Goal: Task Accomplishment & Management: Complete application form

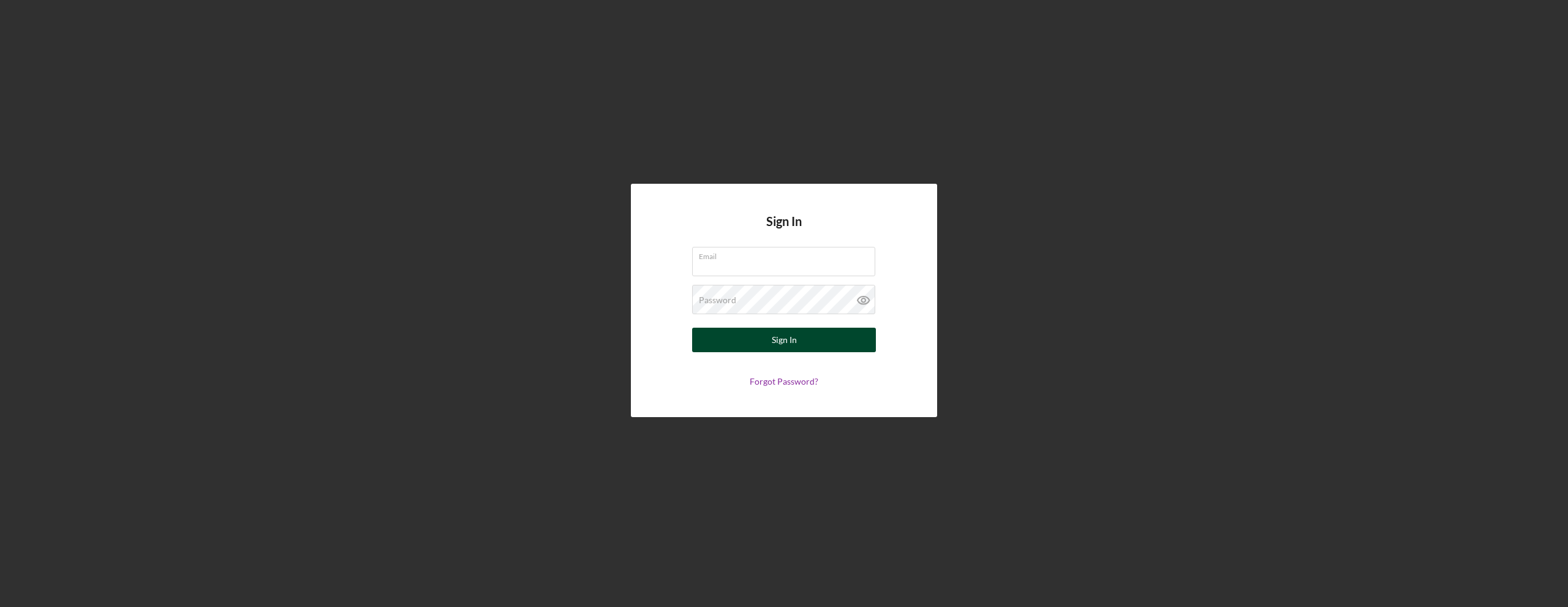
type input "[EMAIL_ADDRESS][DOMAIN_NAME]"
click at [773, 331] on div "Sign In" at bounding box center [784, 340] width 25 height 25
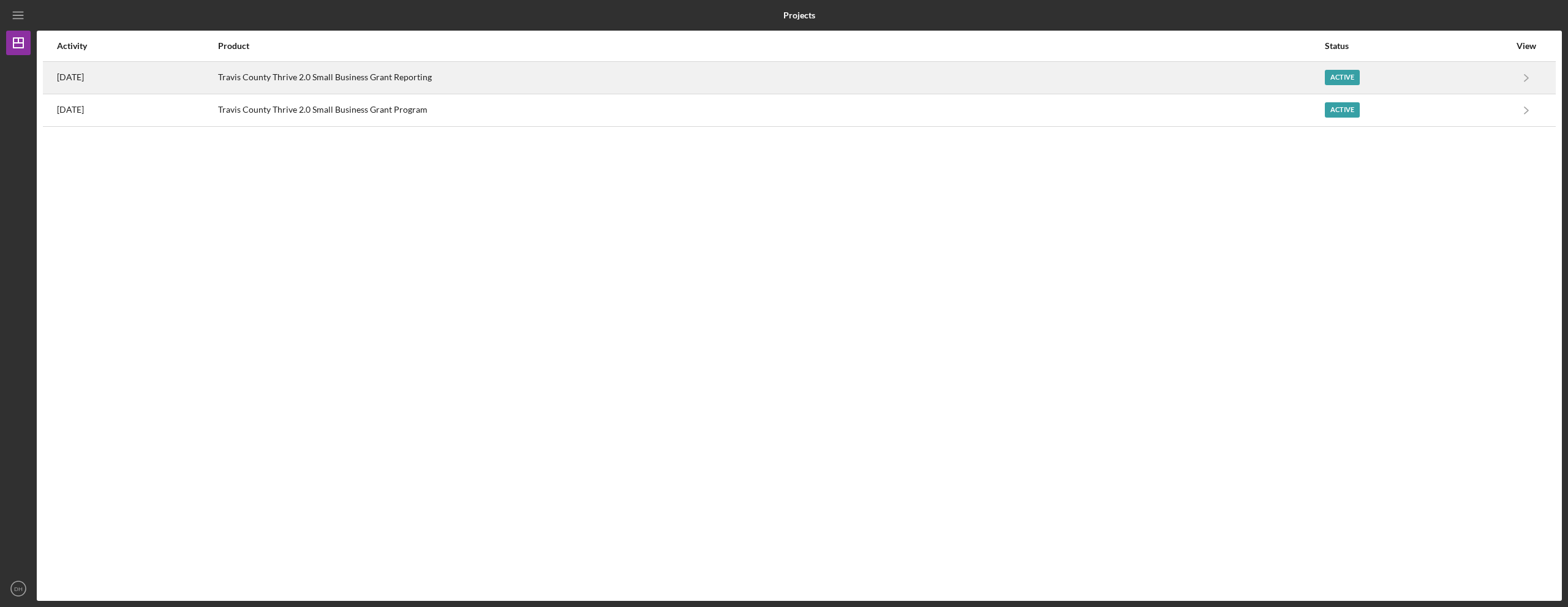
click at [198, 75] on div "[DATE]" at bounding box center [137, 78] width 160 height 31
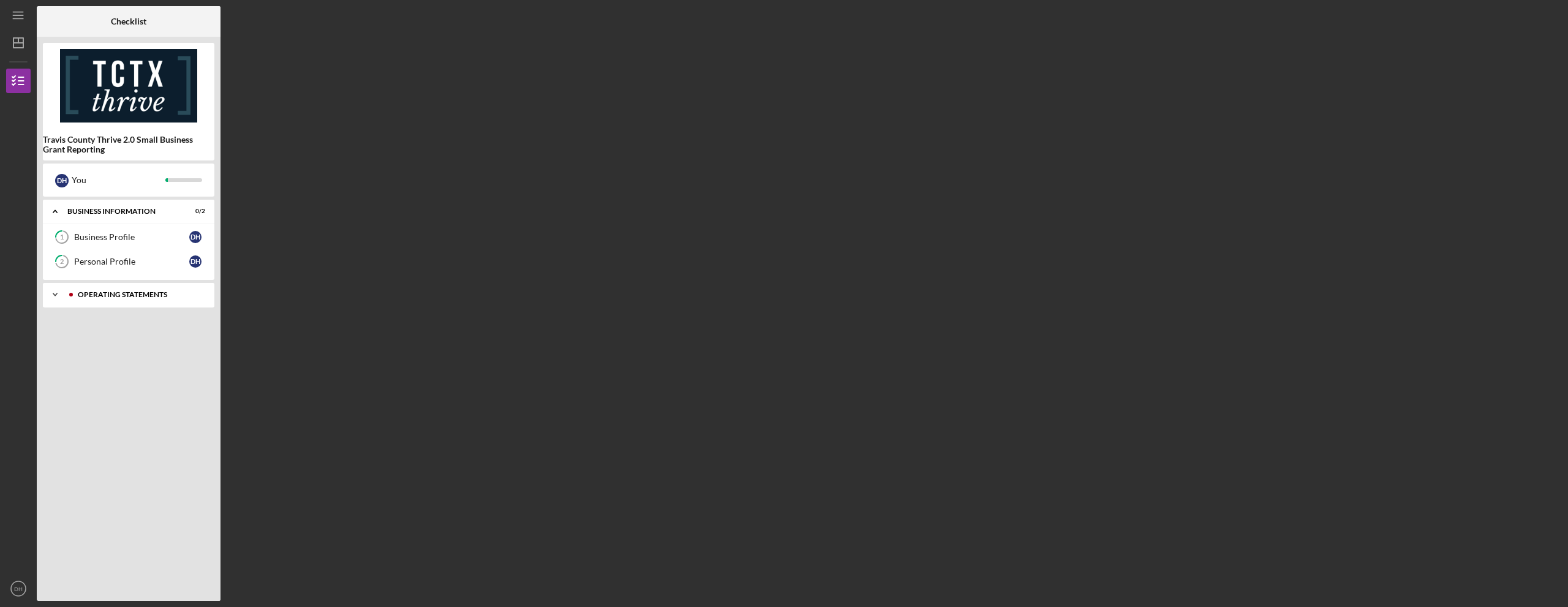
click at [126, 291] on div "Icon/Expander Operating Statements 1 / 13" at bounding box center [128, 295] width 171 height 25
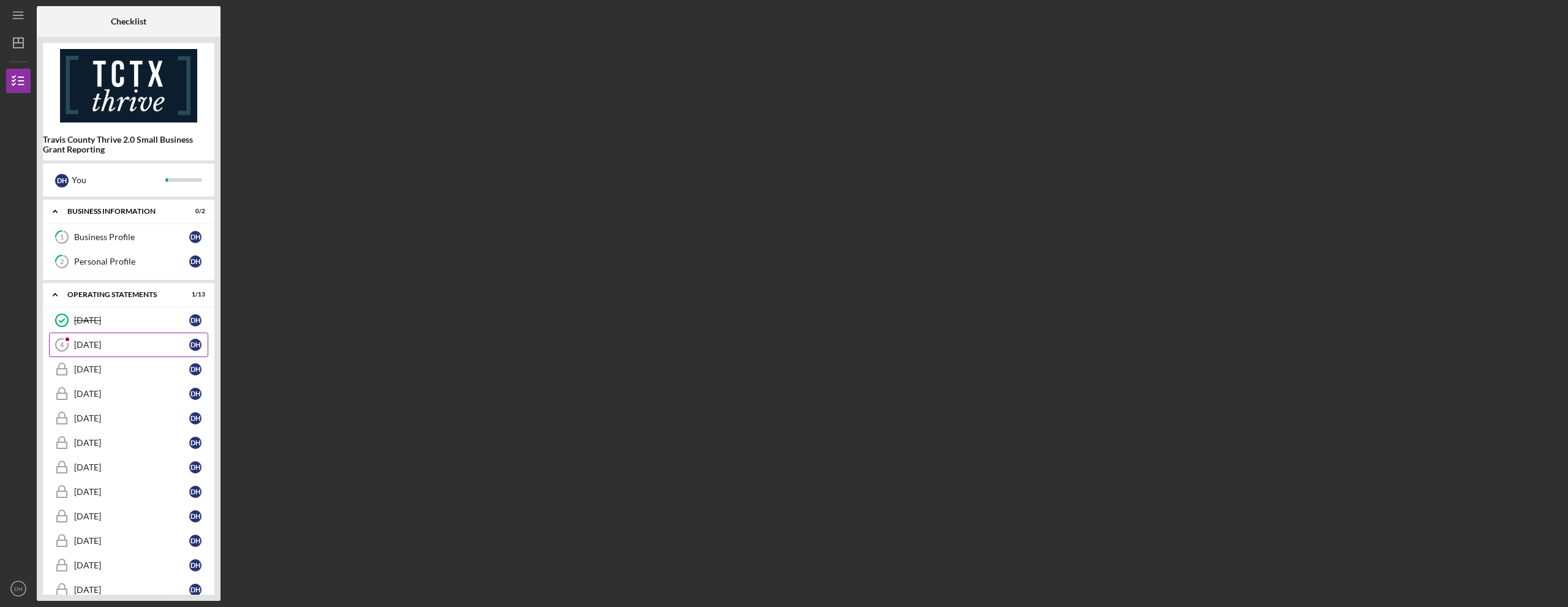
click at [115, 345] on div "[DATE]" at bounding box center [132, 344] width 115 height 10
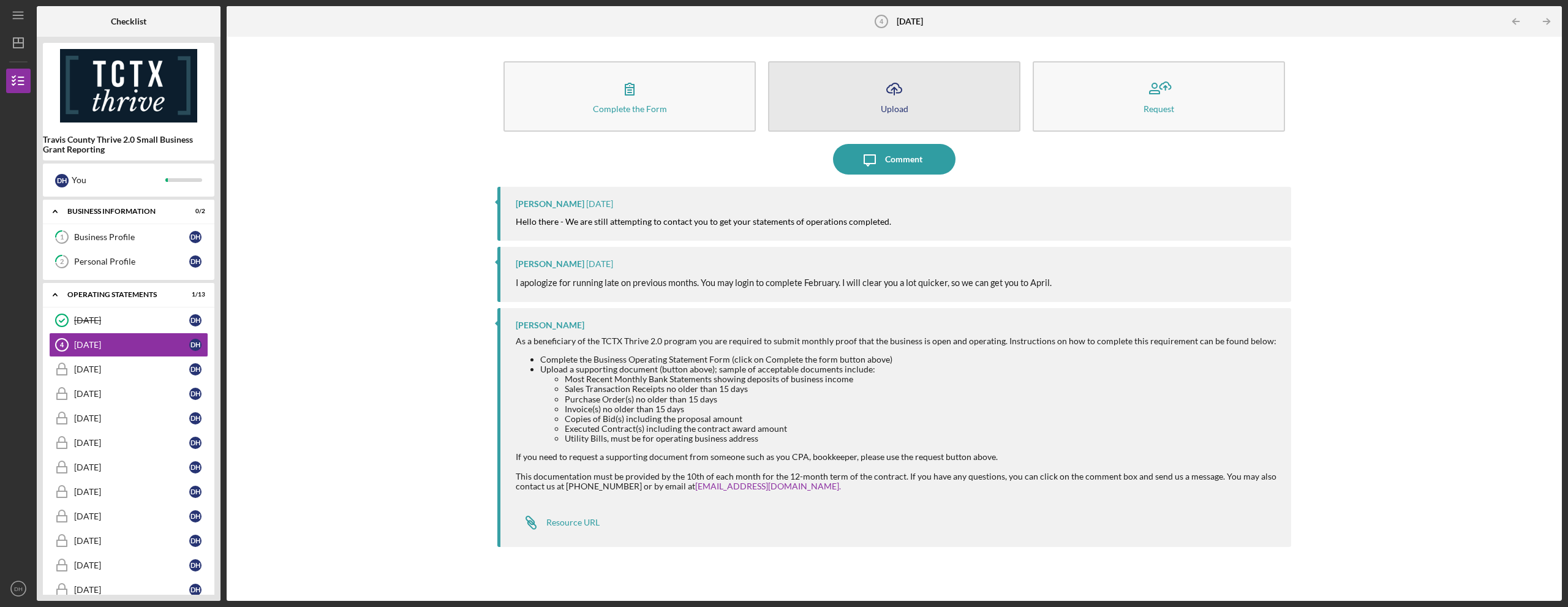
click at [841, 93] on button "Icon/Upload Upload" at bounding box center [894, 96] width 252 height 70
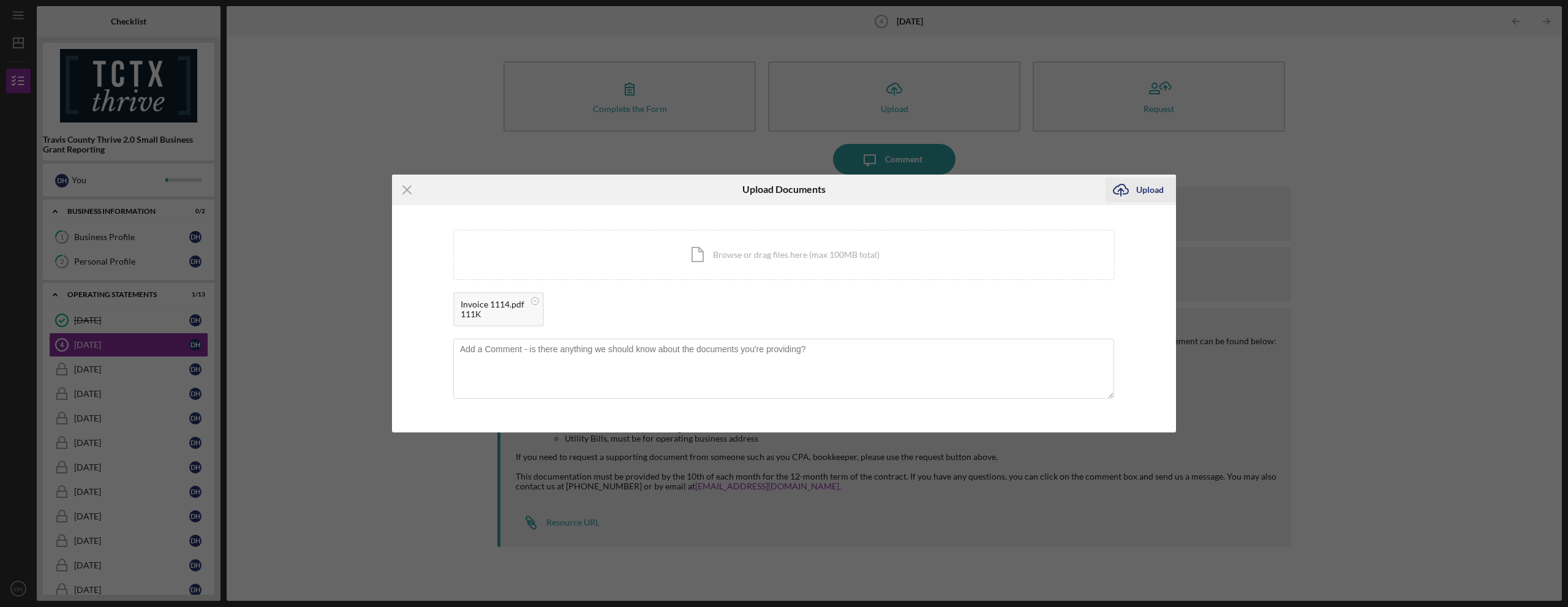
click at [1137, 190] on div "Upload" at bounding box center [1150, 190] width 27 height 25
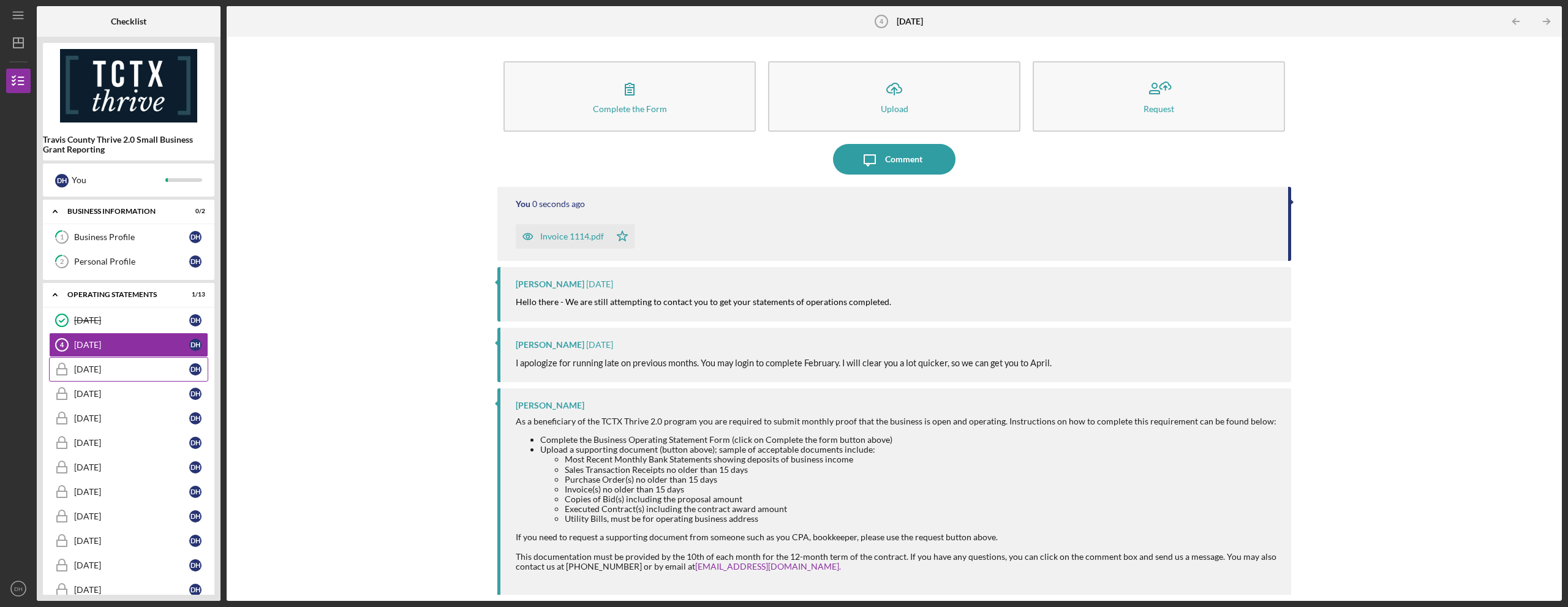
click at [147, 372] on div "[DATE]" at bounding box center [132, 369] width 115 height 10
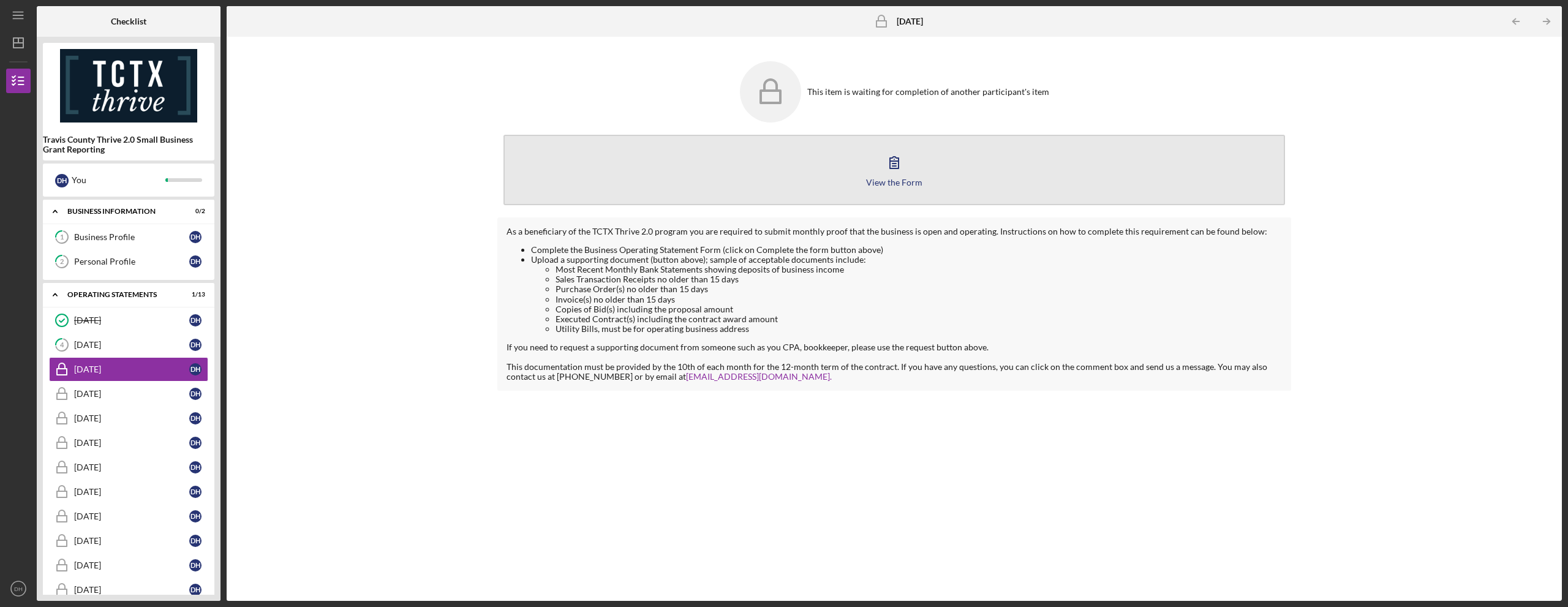
click at [976, 171] on button "View the Form Form" at bounding box center [894, 170] width 782 height 70
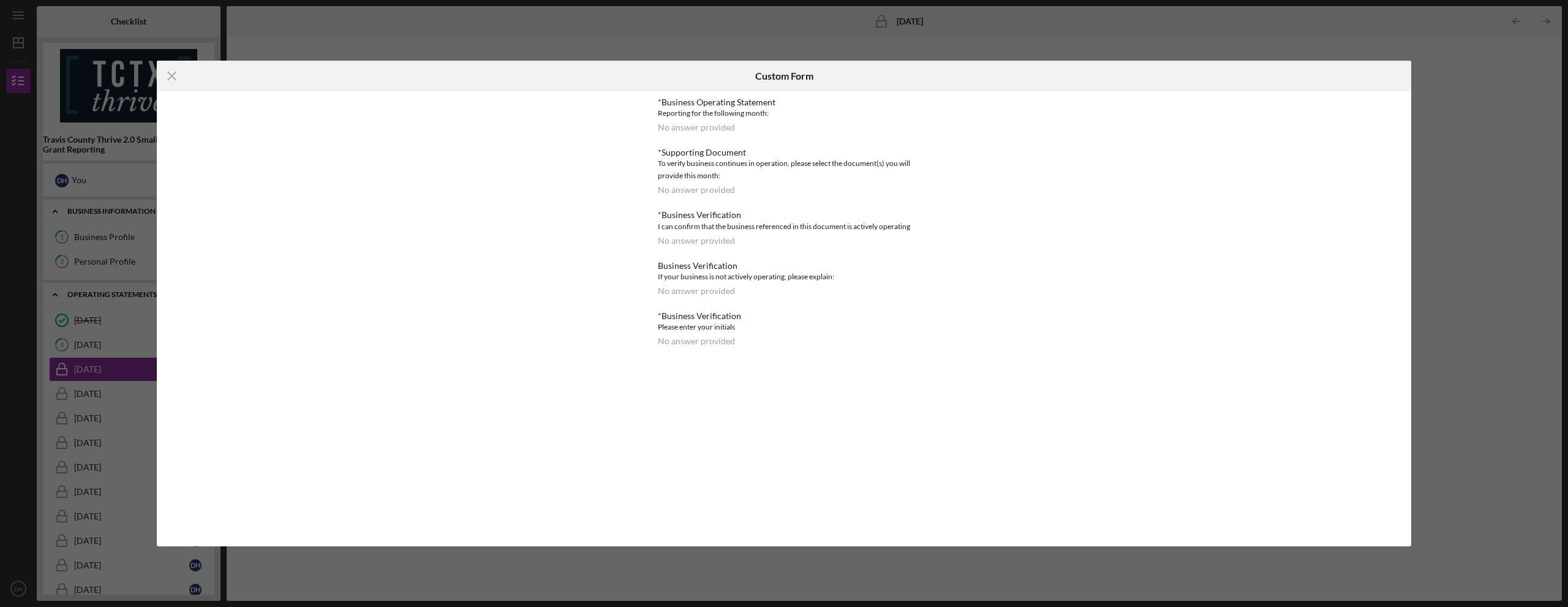
click at [409, 27] on div "Icon/Menu Close Custom Form *Business Operating Statement Reporting for the fol…" at bounding box center [784, 304] width 1568 height 607
click at [492, 584] on div "Icon/Menu Close Custom Form *Business Operating Statement Reporting for the fol…" at bounding box center [784, 304] width 1568 height 607
drag, startPoint x: 779, startPoint y: 267, endPoint x: 999, endPoint y: 283, distance: 220.6
click at [873, 282] on div "*Business Operating Statement Reporting for the following month: No answer prov…" at bounding box center [784, 222] width 253 height 249
click at [1464, 227] on div "Icon/Menu Close Custom Form *Business Operating Statement Reporting for the fol…" at bounding box center [784, 304] width 1568 height 607
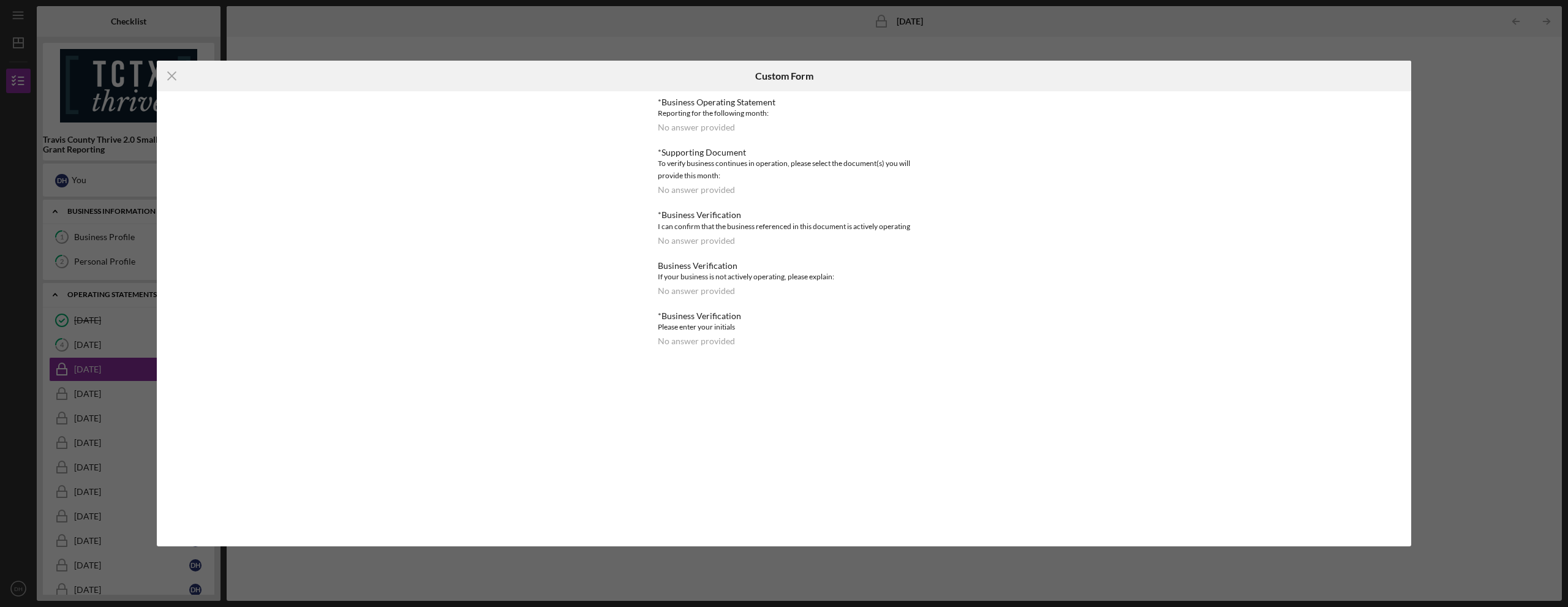
click at [507, 38] on div "Icon/Menu Close Custom Form *Business Operating Statement Reporting for the fol…" at bounding box center [784, 304] width 1568 height 607
click at [174, 71] on icon "Icon/Menu Close" at bounding box center [172, 76] width 31 height 31
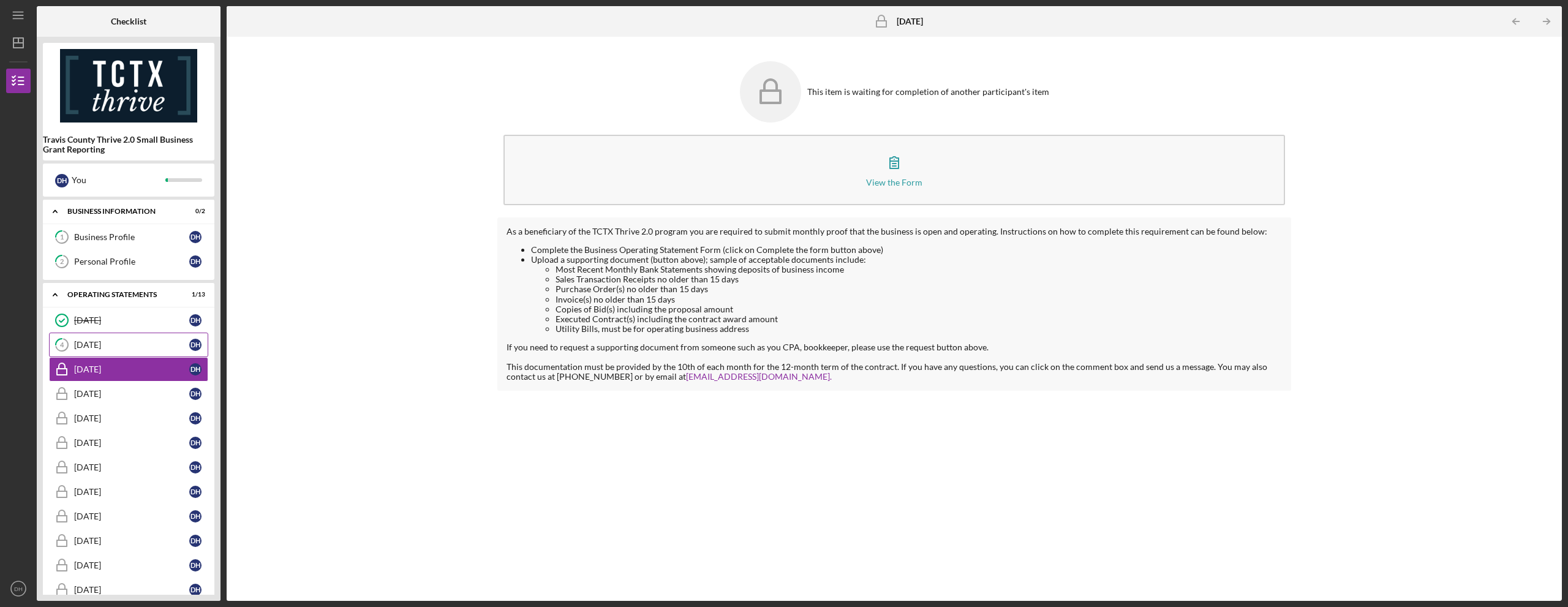
click at [142, 341] on div "[DATE]" at bounding box center [132, 344] width 115 height 10
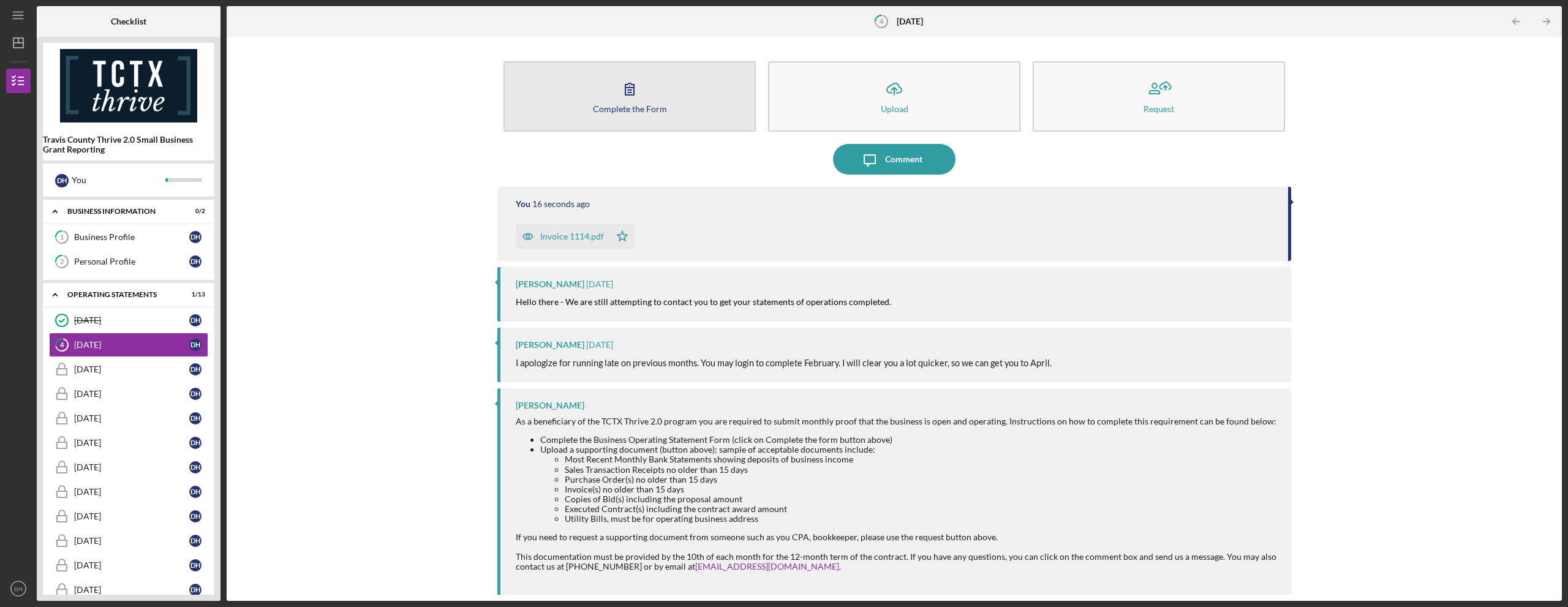
click at [645, 99] on button "Complete the Form Form" at bounding box center [630, 96] width 252 height 70
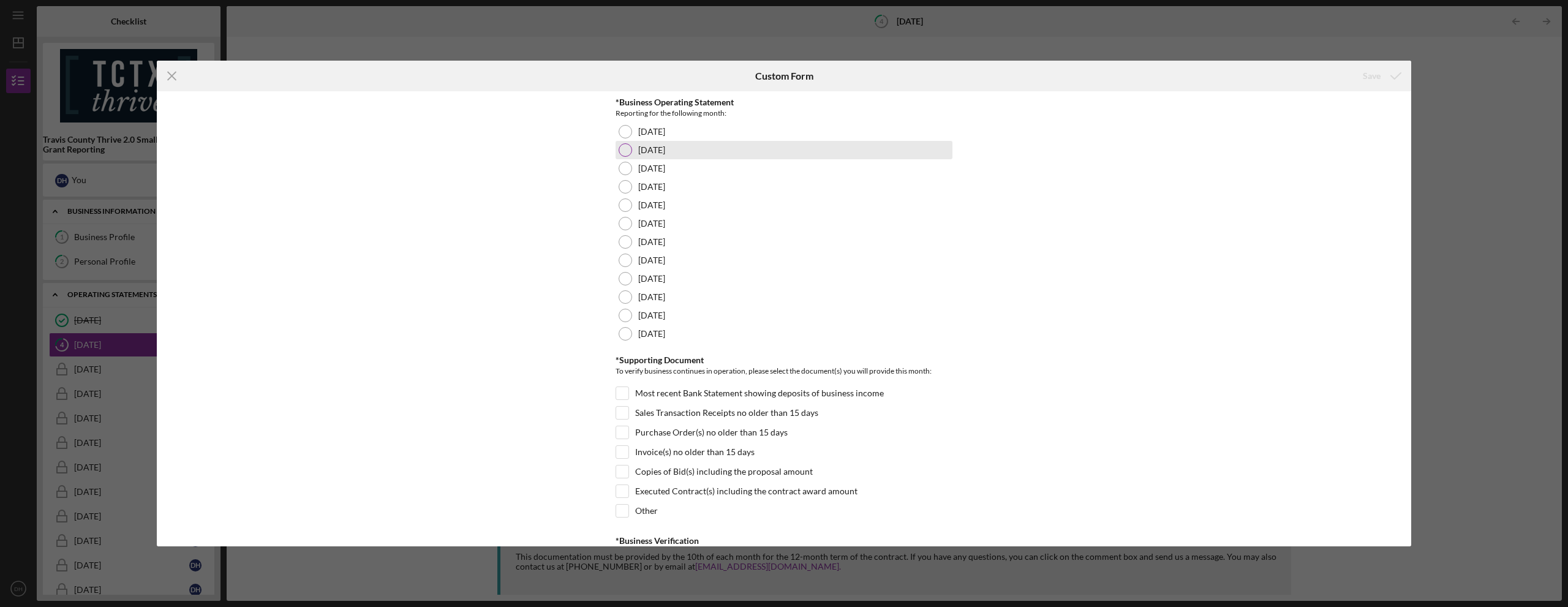
click at [619, 153] on div at bounding box center [625, 150] width 14 height 14
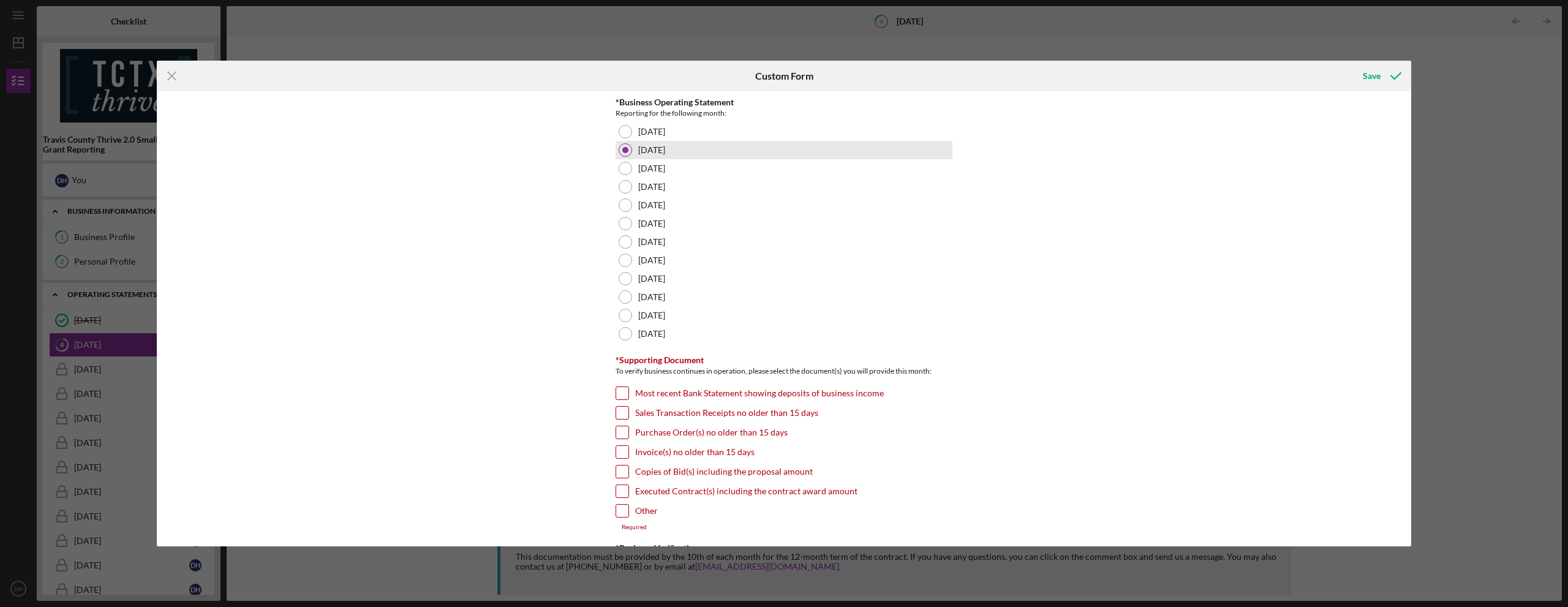
click at [622, 152] on div at bounding box center [625, 150] width 6 height 6
click at [594, 203] on div "*Business Operating Statement Reporting for the following month: [DATE] [DATE] …" at bounding box center [784, 319] width 1254 height 455
click at [177, 76] on icon "Icon/Menu Close" at bounding box center [172, 76] width 31 height 31
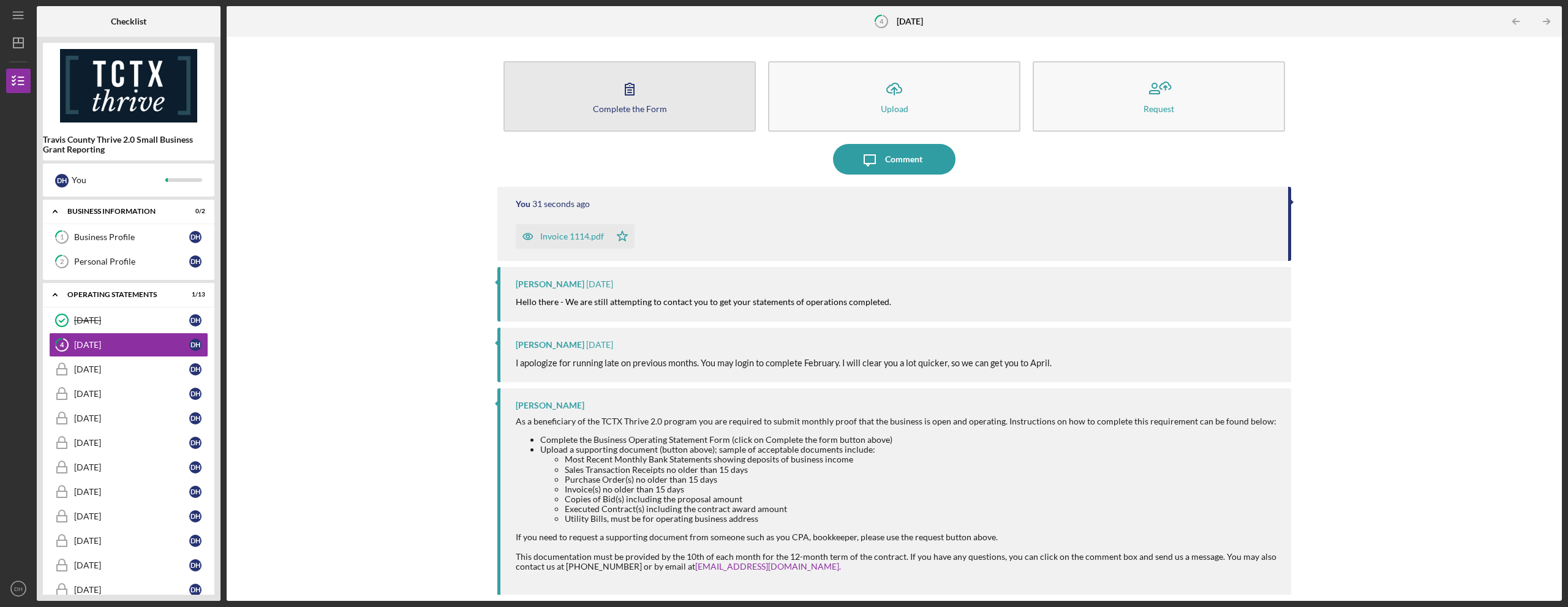
click at [563, 106] on button "Complete the Form Form" at bounding box center [630, 96] width 252 height 70
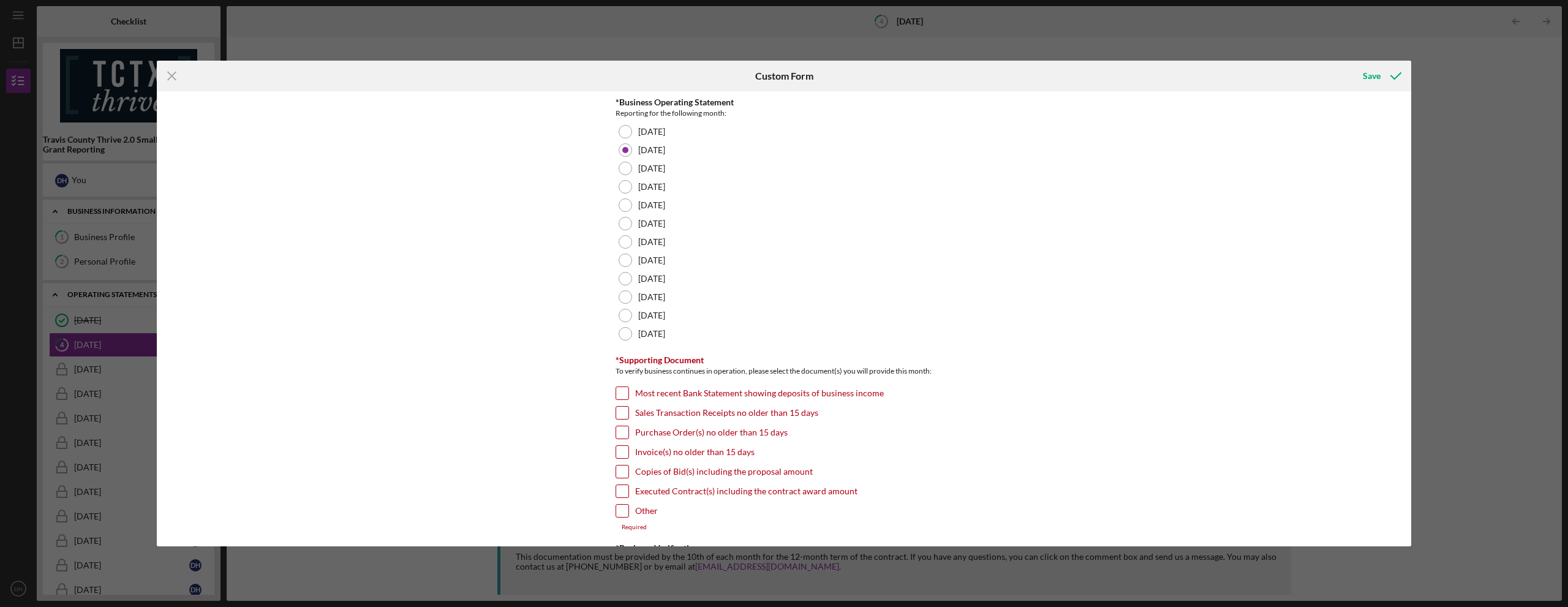
click at [625, 451] on input "Invoice(s) no older than 15 days" at bounding box center [622, 452] width 12 height 12
checkbox input "true"
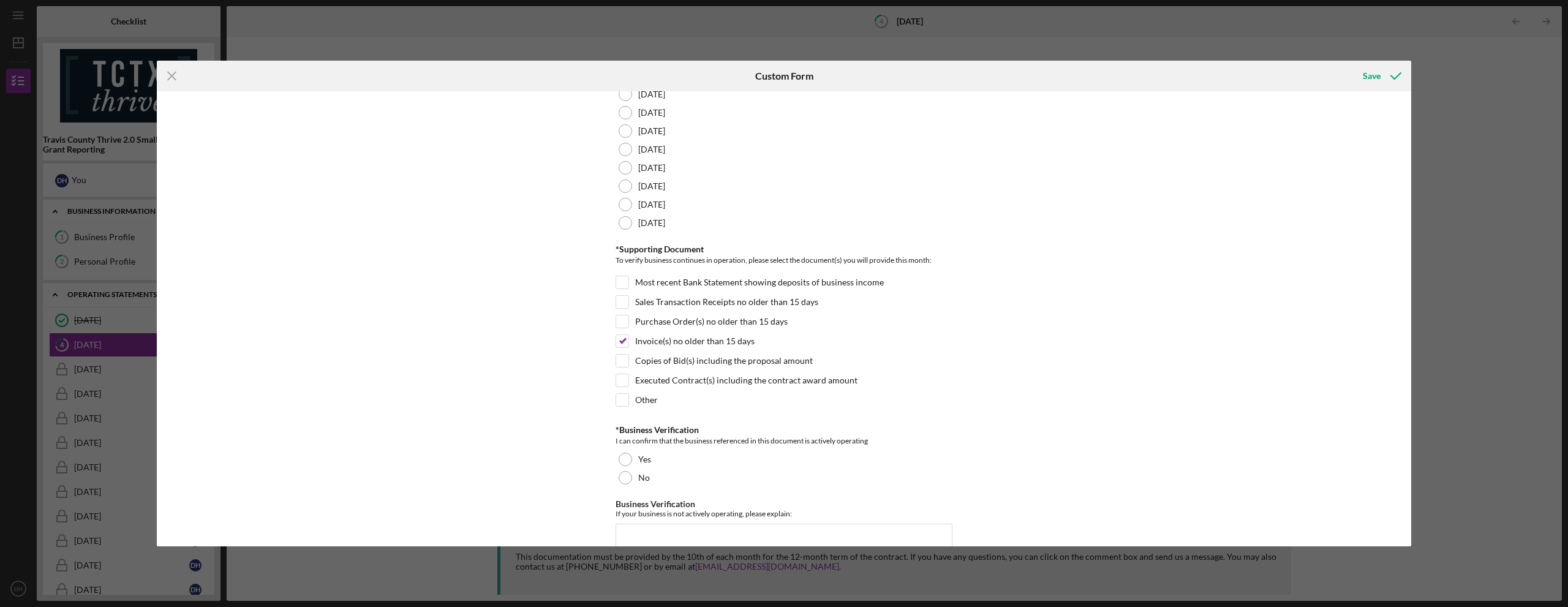
scroll to position [183, 0]
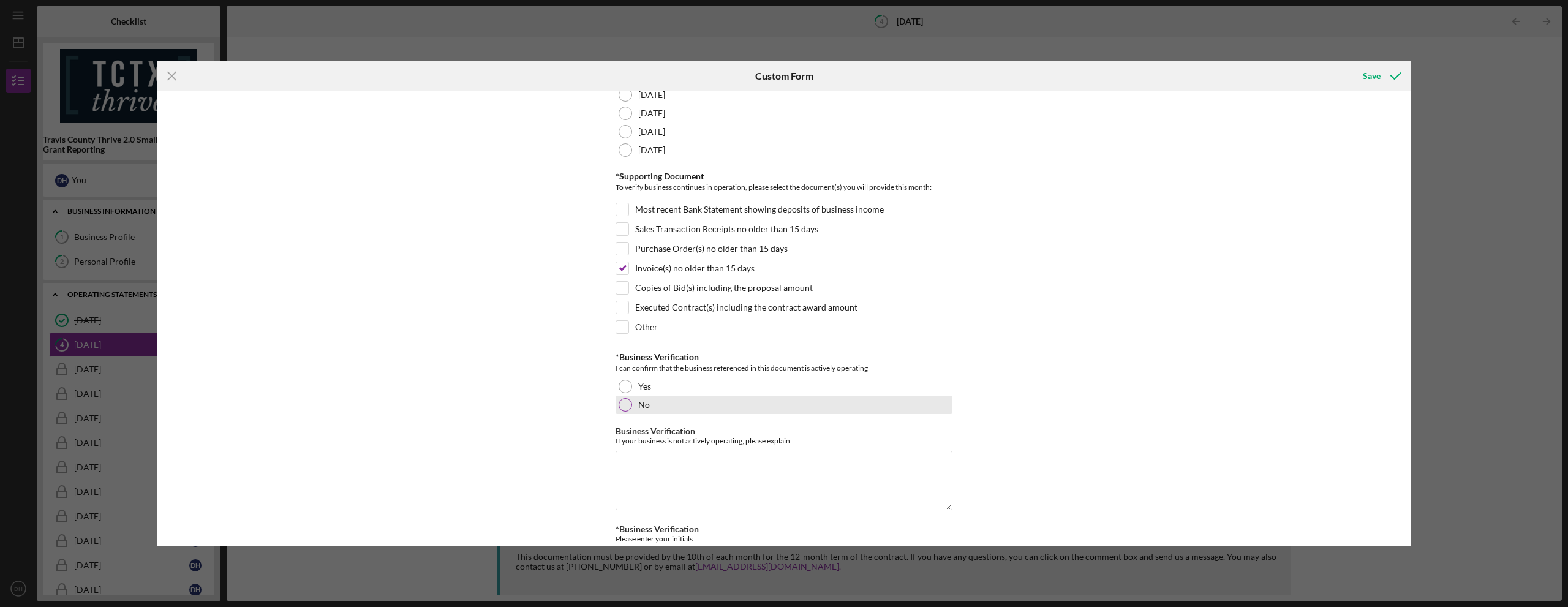
click at [630, 397] on div "No" at bounding box center [784, 404] width 337 height 18
click at [625, 387] on div at bounding box center [625, 387] width 14 height 14
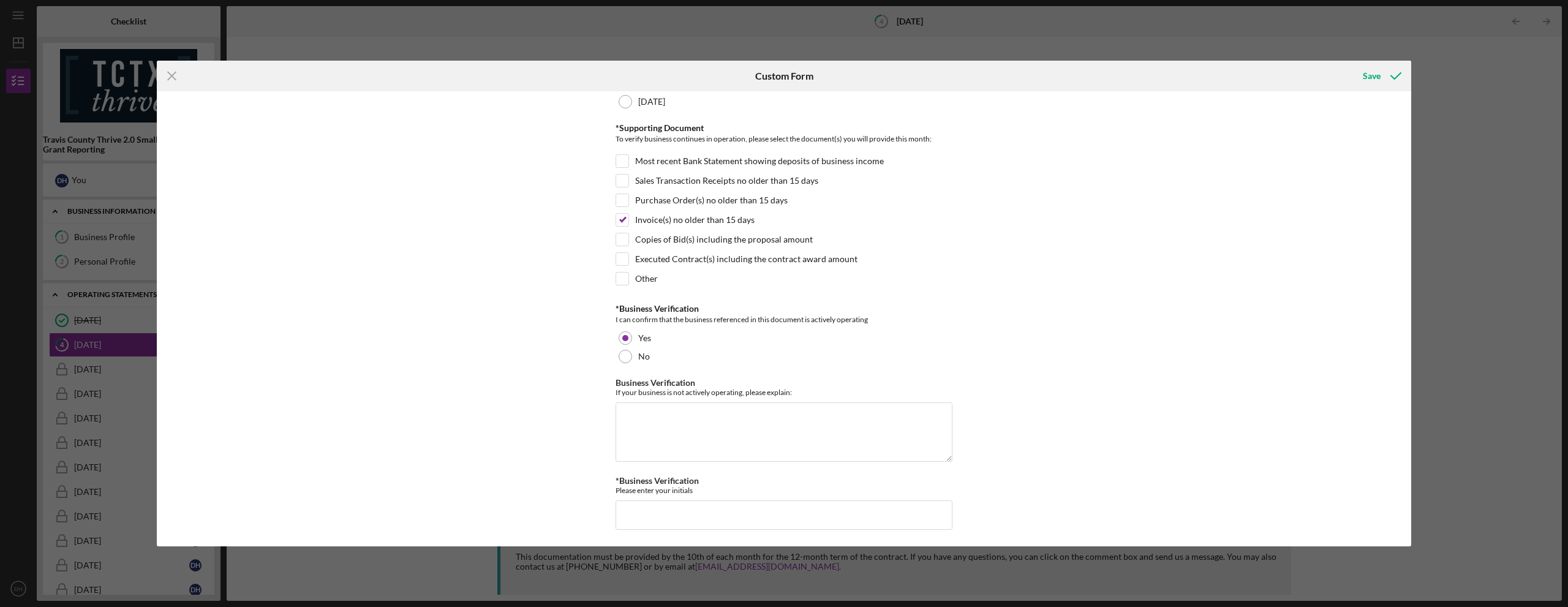
scroll to position [234, 0]
click at [635, 513] on input "*Business Verification" at bounding box center [784, 513] width 337 height 29
type input "MH"
click at [1362, 80] on button "Save" at bounding box center [1380, 76] width 61 height 25
